Goal: Browse casually

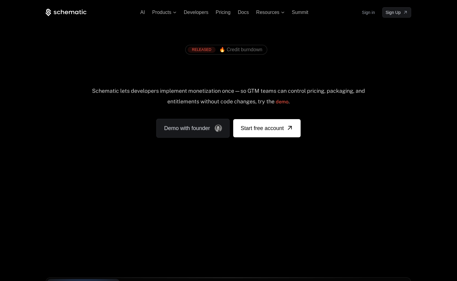
click at [360, 125] on div "RELEASED 🔥 Credit burndown Billing built for product velocity Schematic lets de…" at bounding box center [229, 90] width 366 height 96
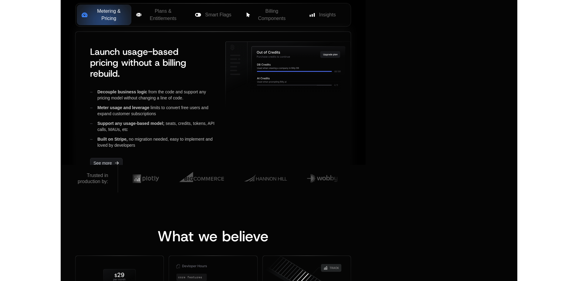
scroll to position [282, 0]
